Goal: Task Accomplishment & Management: Complete application form

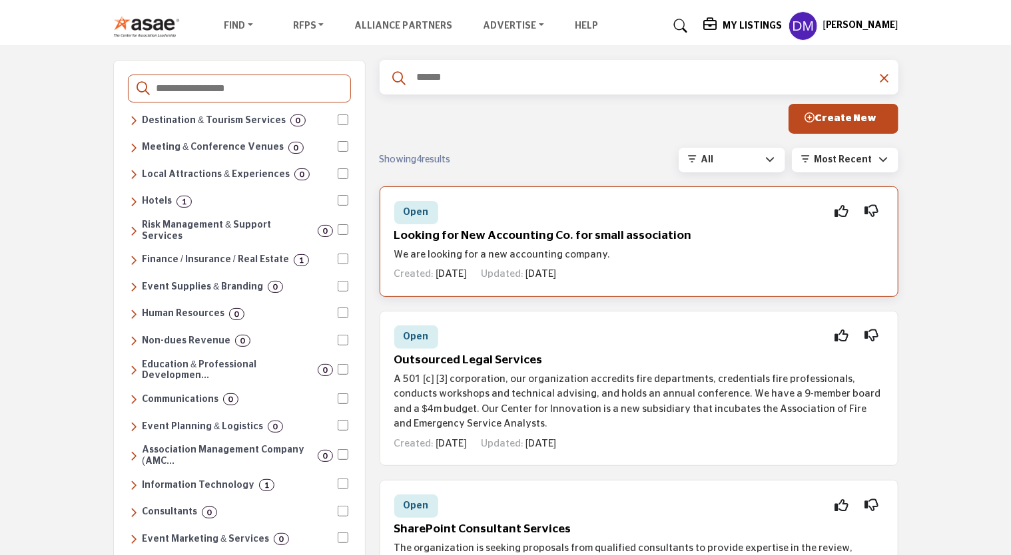
click at [422, 214] on span "Open" at bounding box center [415, 212] width 25 height 9
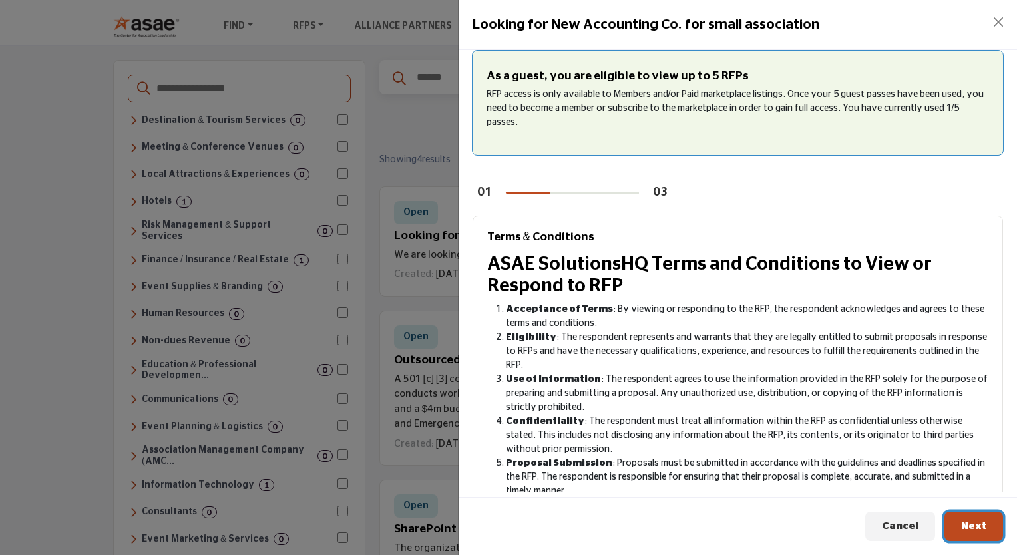
click at [977, 534] on button "Next" at bounding box center [974, 527] width 59 height 30
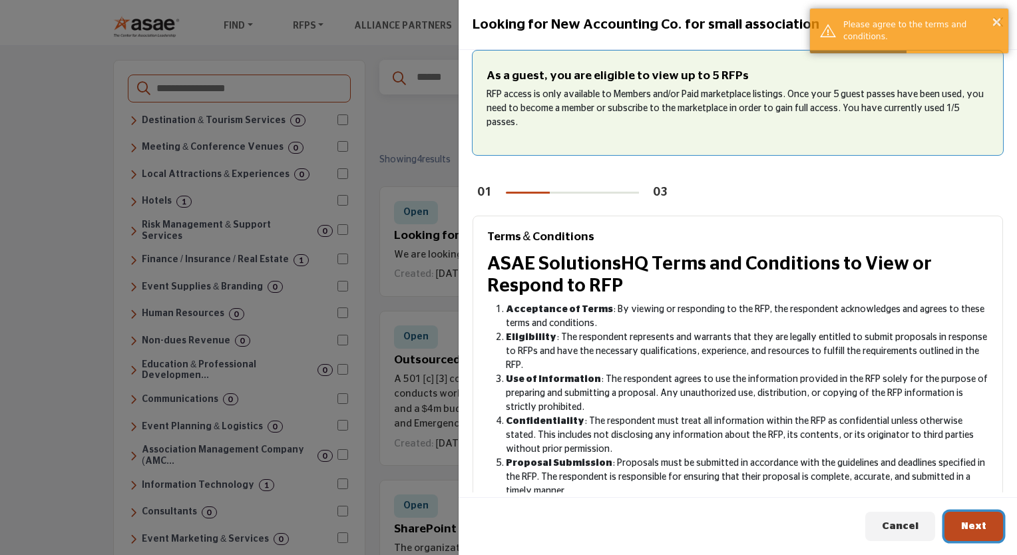
drag, startPoint x: 977, startPoint y: 534, endPoint x: 970, endPoint y: 491, distance: 43.1
click at [970, 491] on div "As a guest, you are eligible to view up to 5 RFPs RFP access is only available …" at bounding box center [738, 303] width 559 height 506
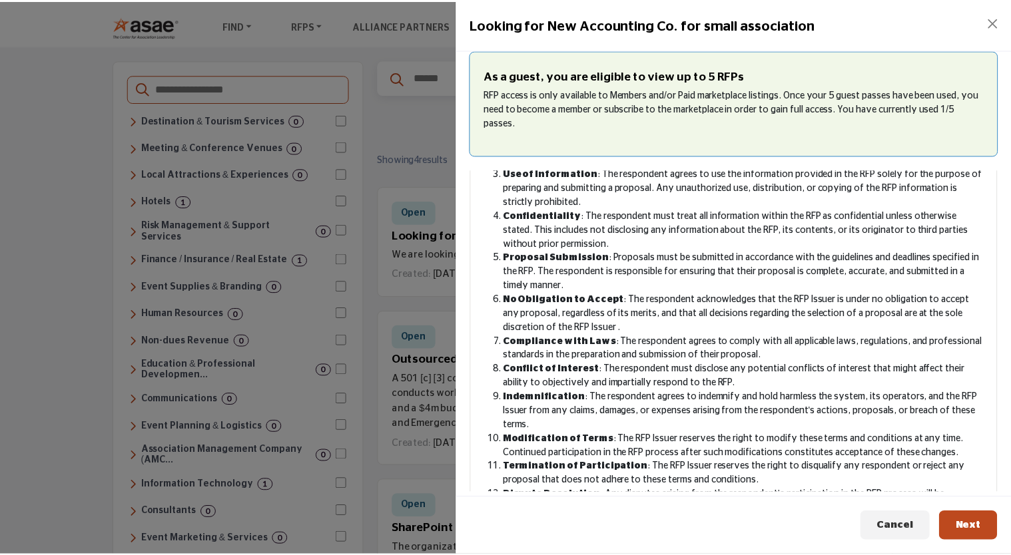
scroll to position [284, 0]
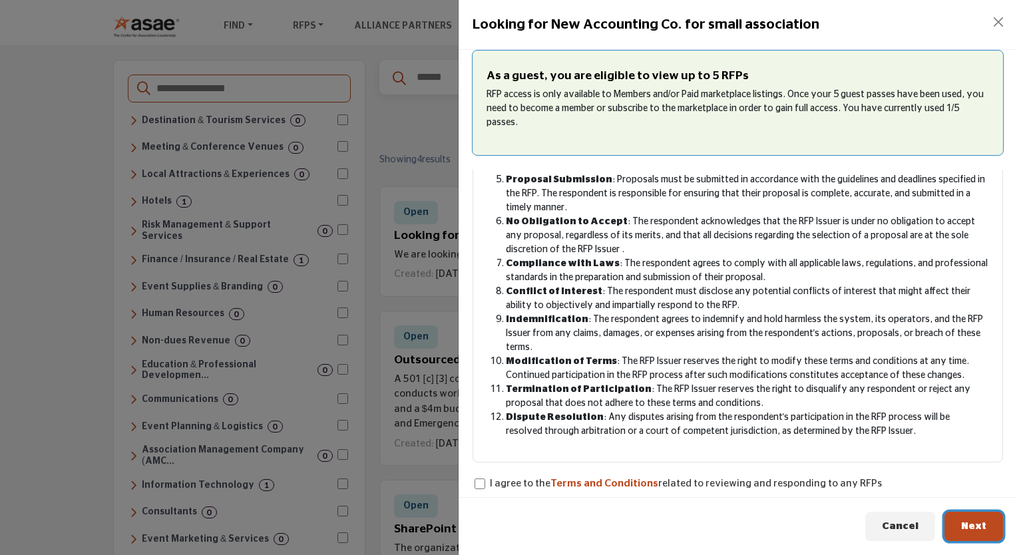
click at [966, 518] on button "Next" at bounding box center [974, 527] width 59 height 30
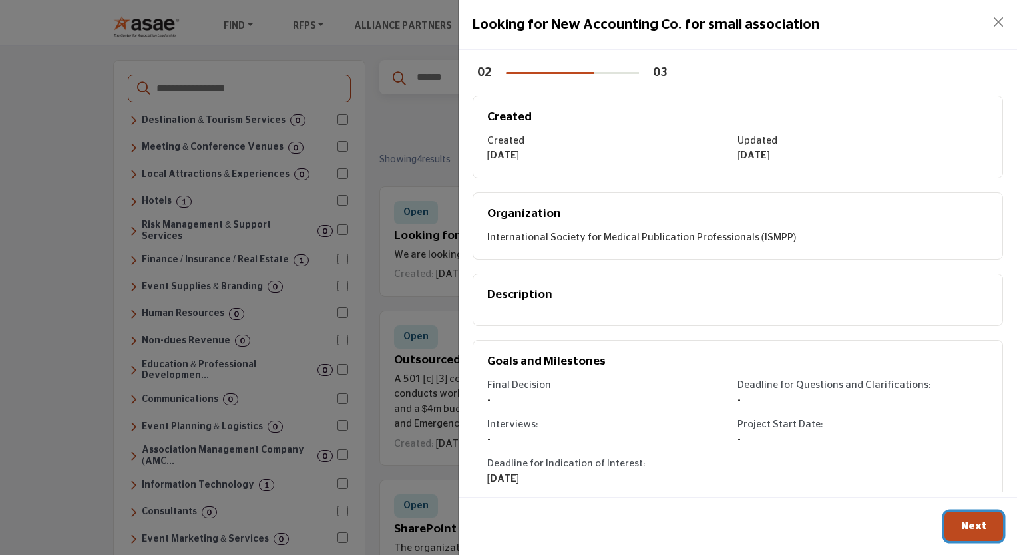
click at [969, 525] on span "Next" at bounding box center [973, 526] width 25 height 10
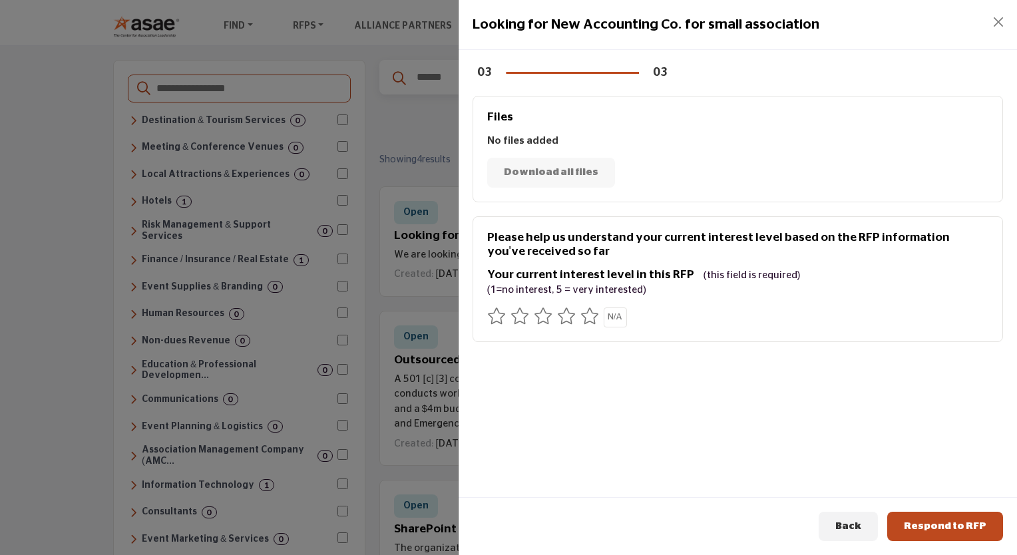
click at [594, 320] on icon at bounding box center [590, 316] width 19 height 17
click at [923, 527] on span "Respond to RFP" at bounding box center [945, 526] width 83 height 10
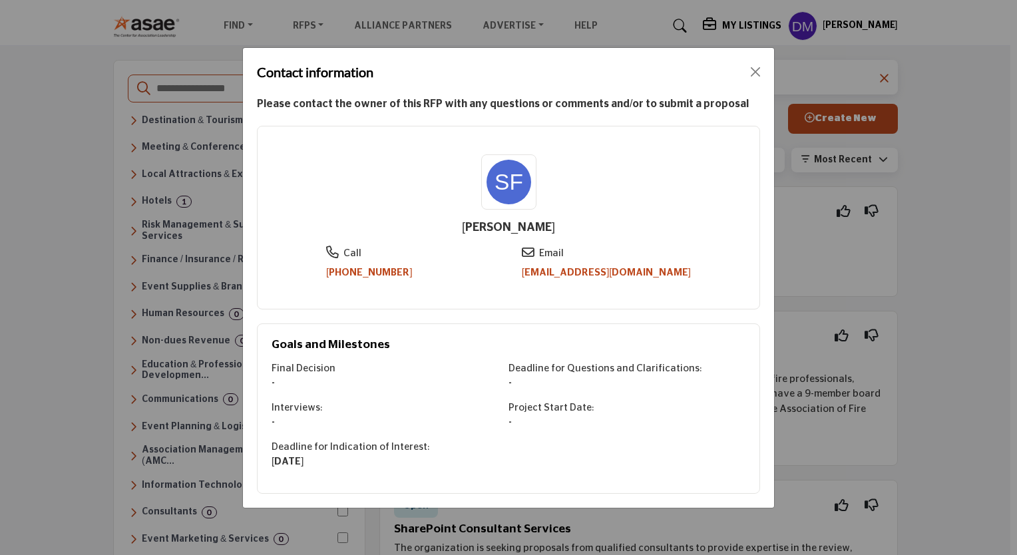
click at [602, 273] on link "sfraga@ismpp.org" at bounding box center [606, 273] width 169 height 10
click at [756, 76] on button "Close" at bounding box center [755, 72] width 19 height 19
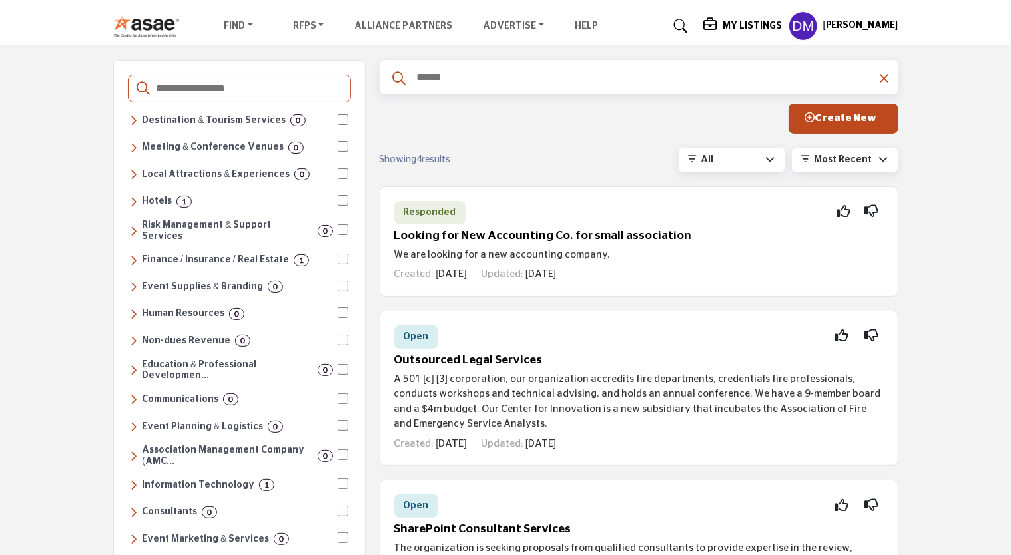
click at [914, 241] on div "Destinations & Venues Destination & Tourism Services 0 Convention & Visitors Bu…" at bounding box center [505, 486] width 1011 height 881
click at [442, 216] on span "Responded" at bounding box center [429, 212] width 53 height 9
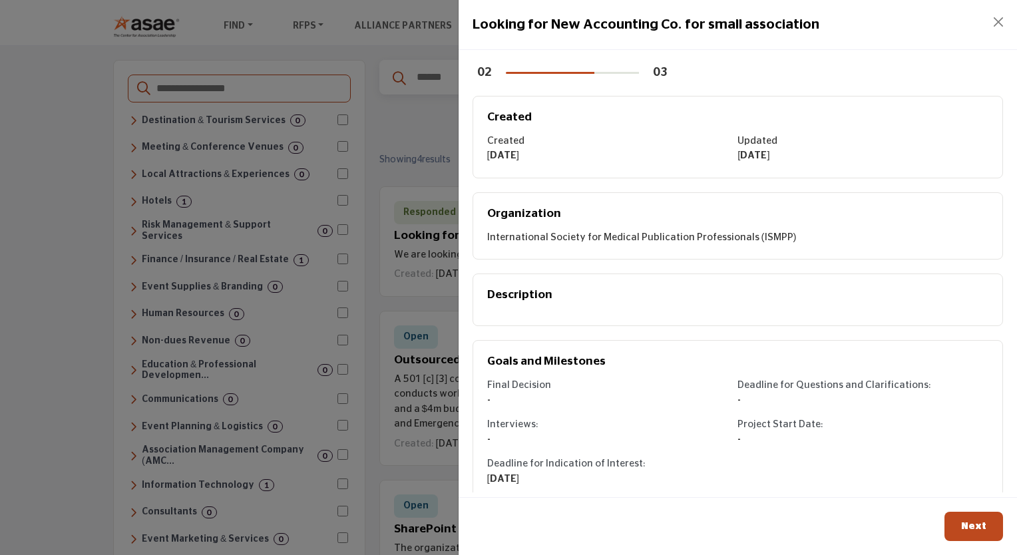
click at [550, 201] on div "Organization International Society for Medical Publication Professionals (ISMPP)" at bounding box center [738, 226] width 531 height 68
click at [973, 519] on button "Next" at bounding box center [974, 527] width 59 height 30
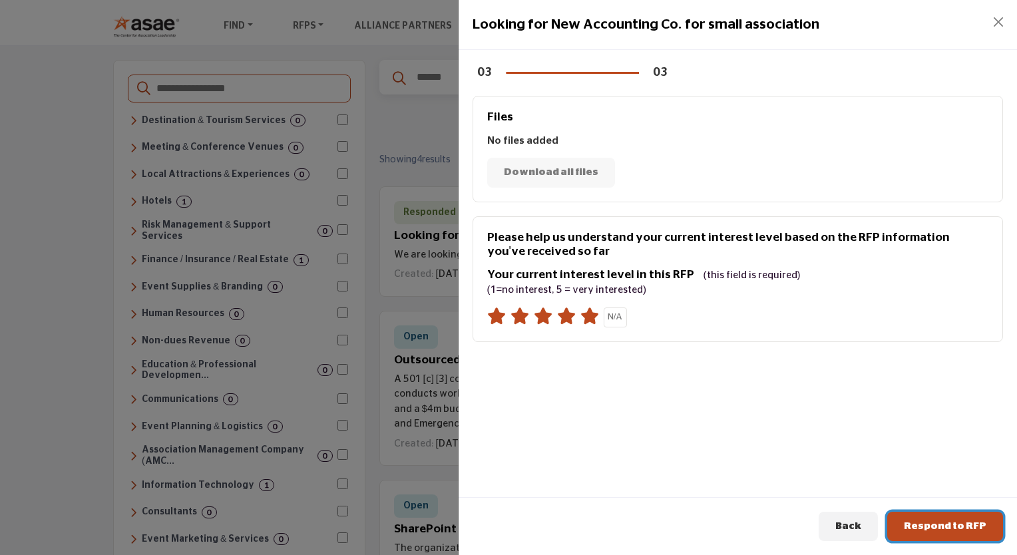
click at [967, 522] on span "Respond to RFP" at bounding box center [945, 526] width 83 height 10
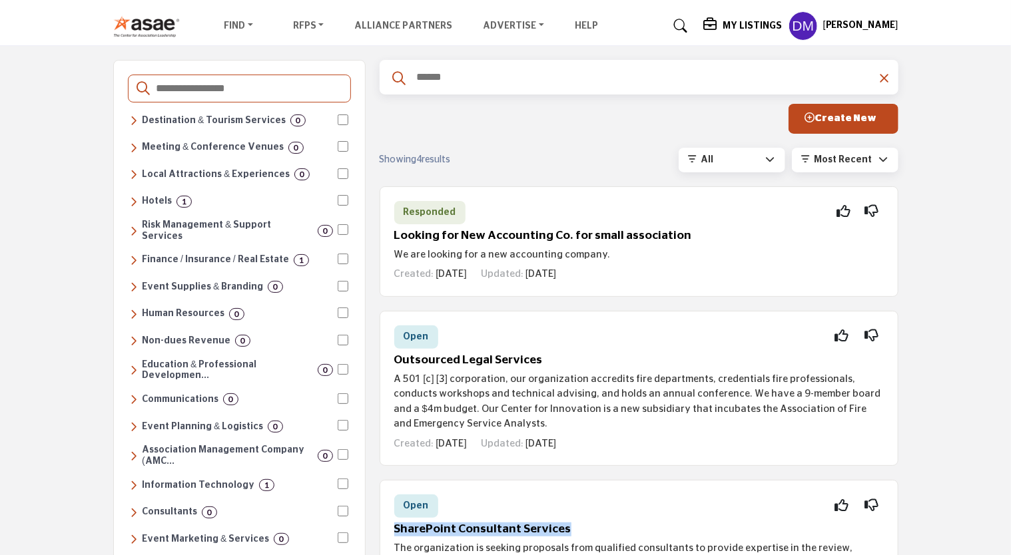
drag, startPoint x: 967, startPoint y: 522, endPoint x: 966, endPoint y: 489, distance: 32.6
click at [966, 489] on div "Destinations & Venues Destination & Tourism Services 0 Convention & Visitors Bu…" at bounding box center [505, 486] width 1011 height 881
